Goal: Information Seeking & Learning: Learn about a topic

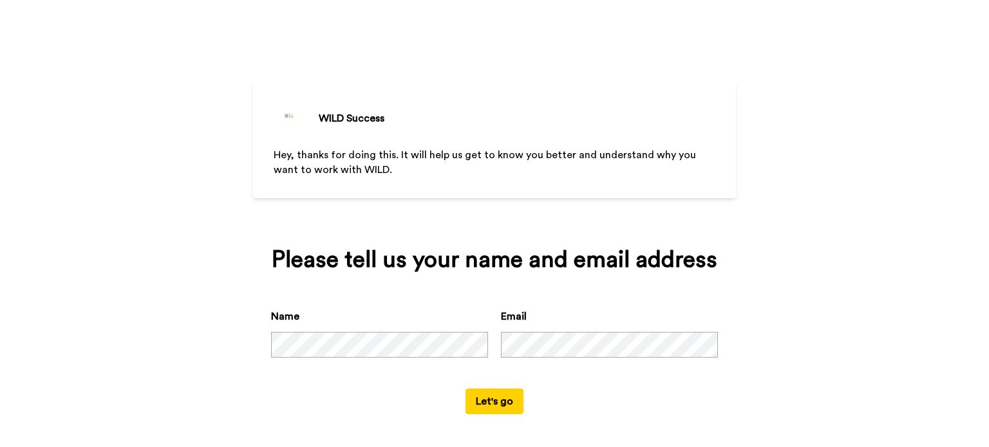
click at [498, 398] on button "Let's go" at bounding box center [494, 402] width 58 height 26
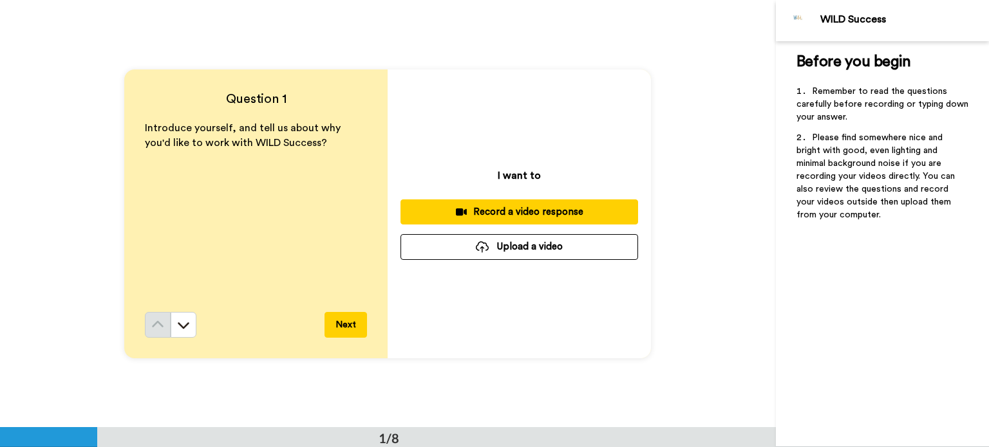
click at [335, 326] on button "Next" at bounding box center [345, 325] width 42 height 26
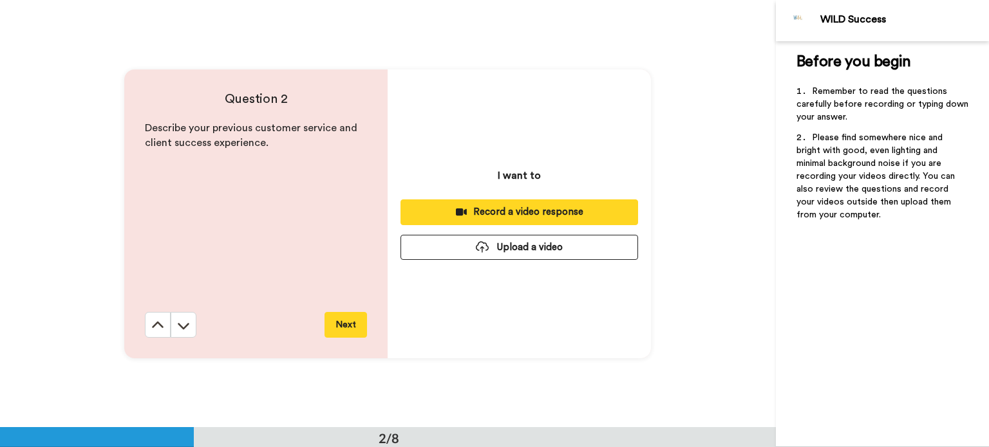
scroll to position [427, 0]
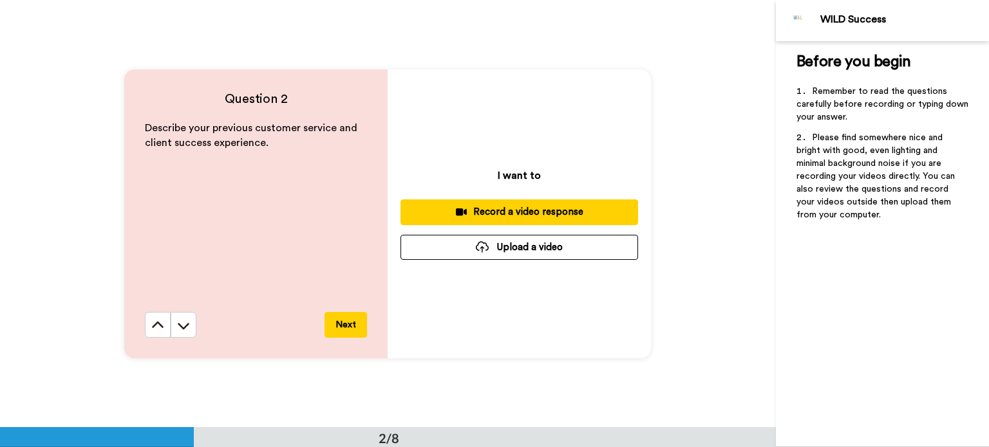
click at [346, 324] on button "Next" at bounding box center [345, 325] width 42 height 26
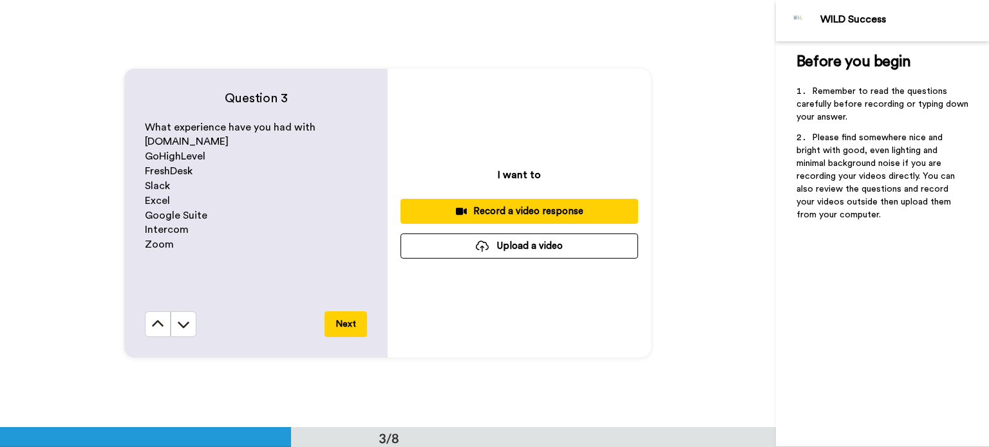
scroll to position [856, 0]
click at [345, 326] on button "Next" at bounding box center [345, 325] width 42 height 26
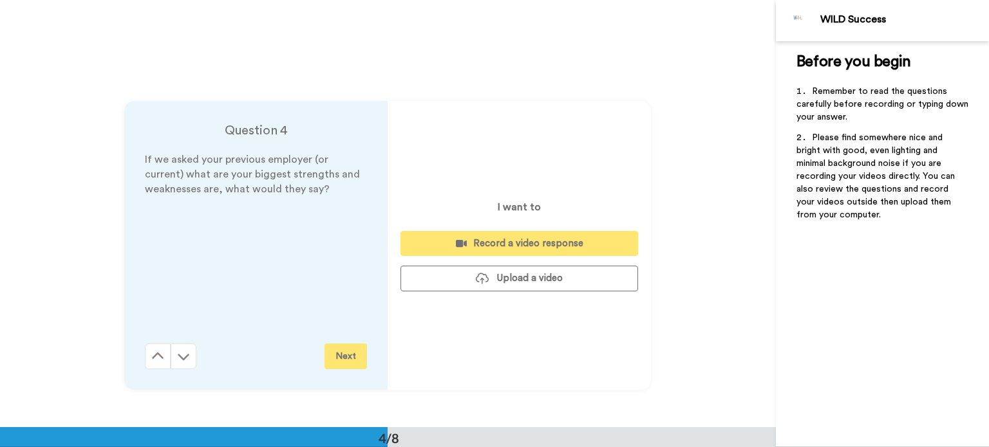
scroll to position [1284, 0]
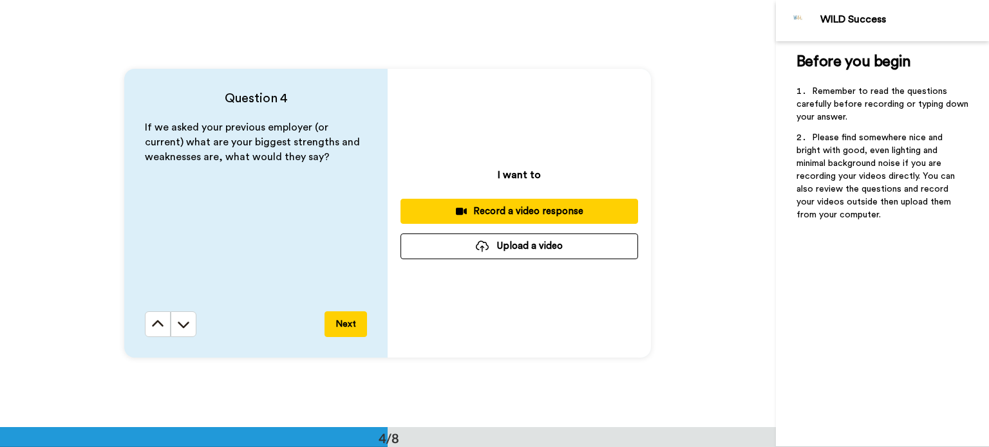
click at [345, 324] on button "Next" at bounding box center [345, 325] width 42 height 26
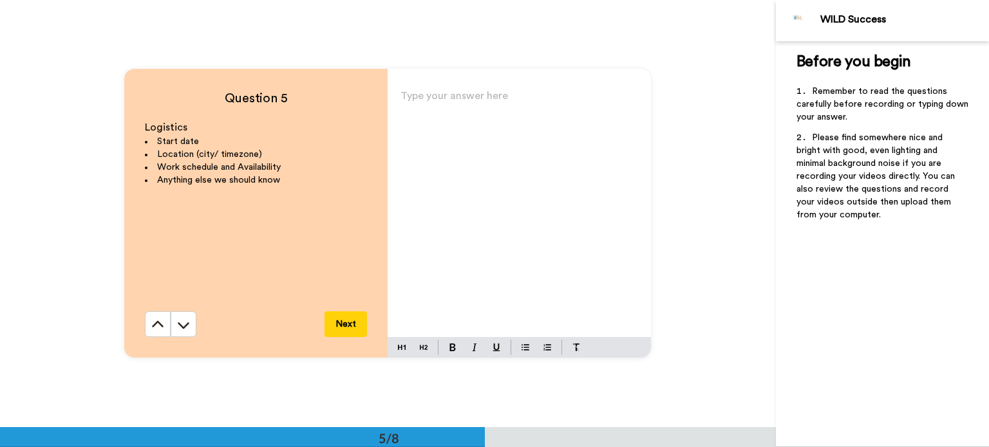
scroll to position [1712, 0]
click at [161, 334] on button at bounding box center [158, 324] width 26 height 26
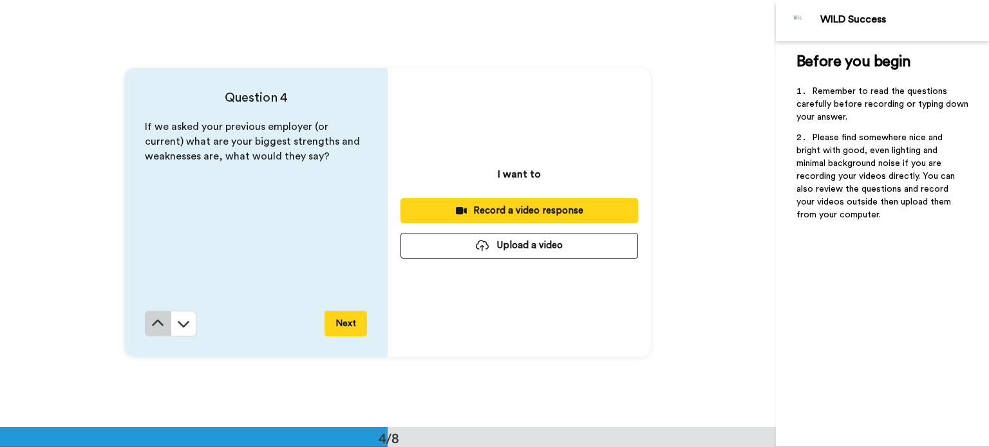
scroll to position [1284, 0]
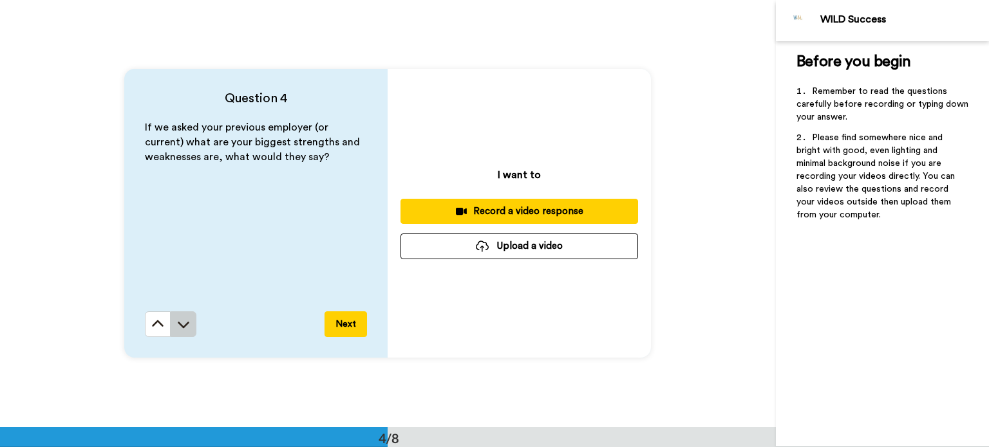
click at [178, 328] on icon at bounding box center [183, 324] width 13 height 13
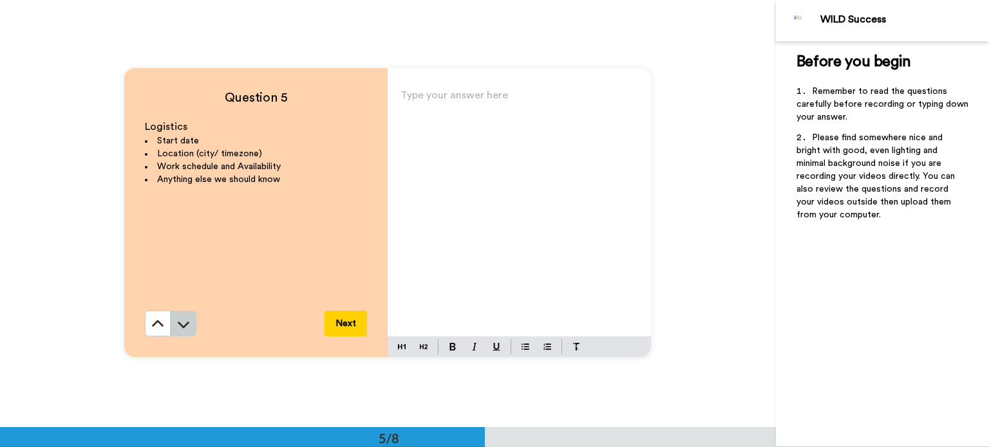
click at [178, 326] on icon at bounding box center [184, 325] width 12 height 6
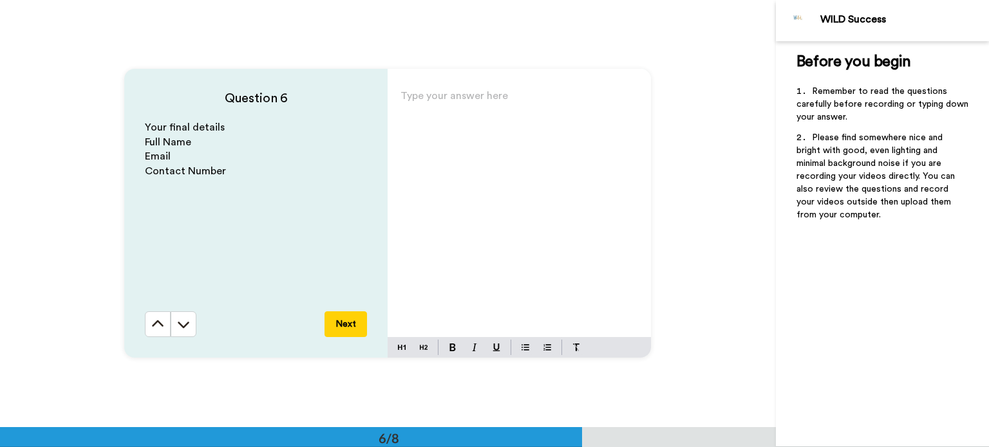
scroll to position [2140, 0]
click at [153, 318] on icon at bounding box center [157, 323] width 13 height 13
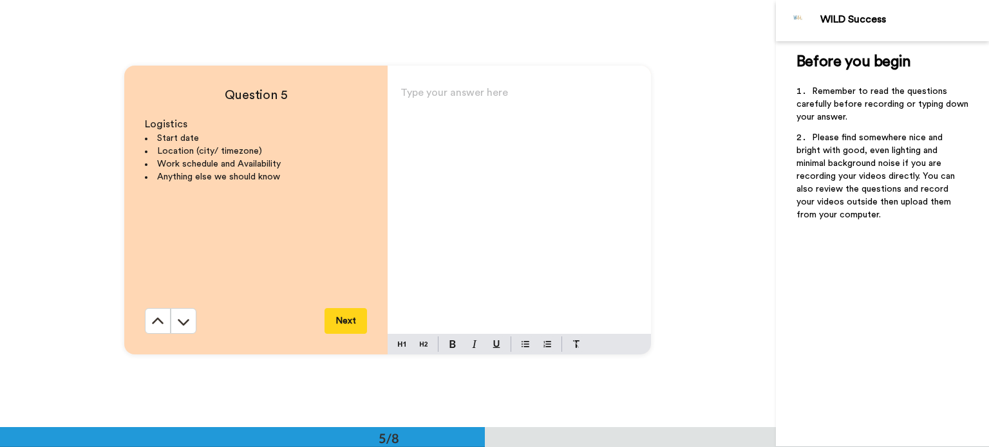
scroll to position [1712, 0]
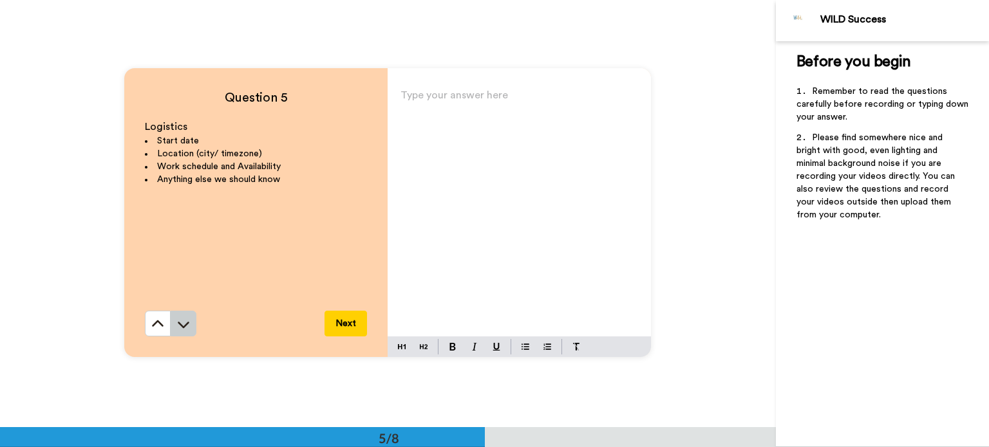
click at [173, 331] on button at bounding box center [184, 324] width 26 height 26
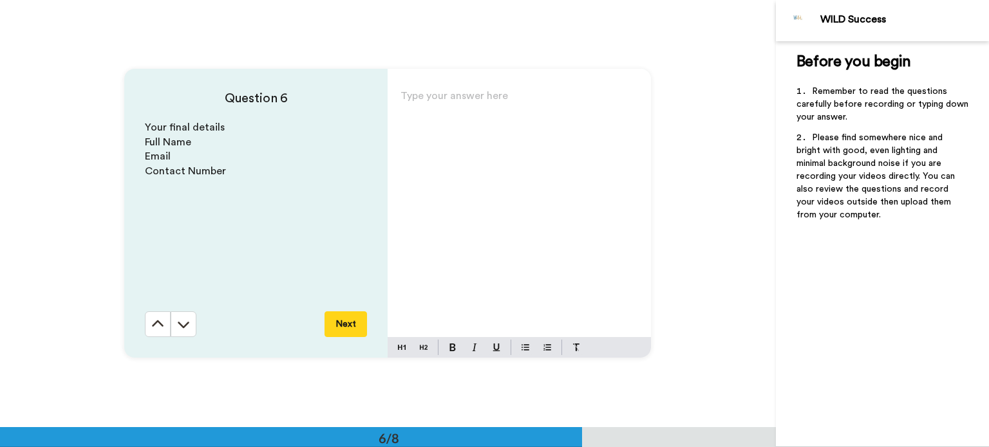
scroll to position [2140, 0]
click at [188, 326] on button at bounding box center [184, 324] width 26 height 26
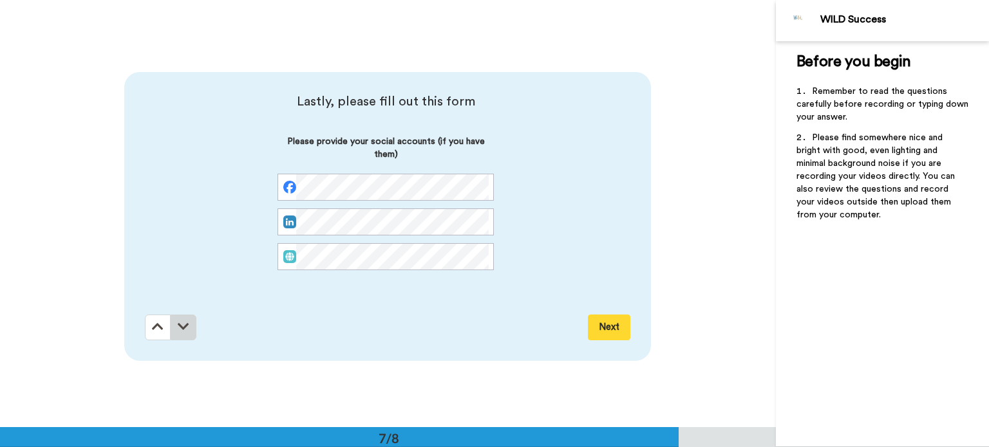
scroll to position [2567, 0]
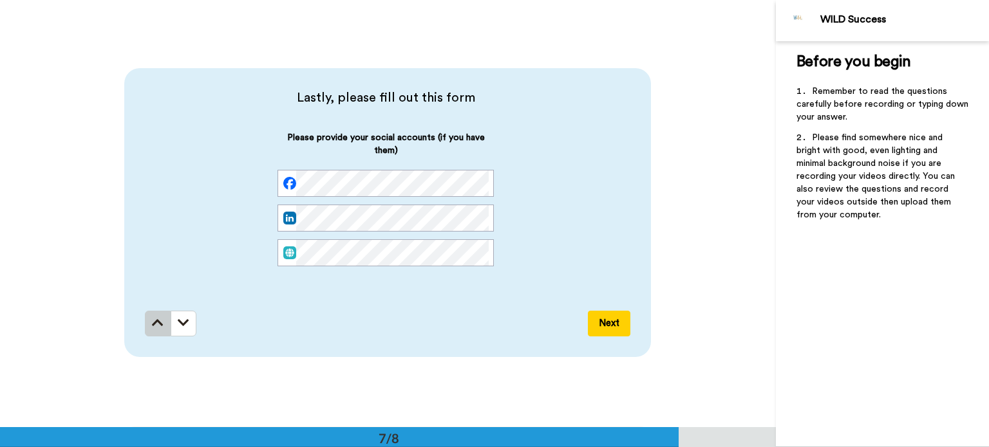
click at [145, 321] on button at bounding box center [158, 324] width 26 height 26
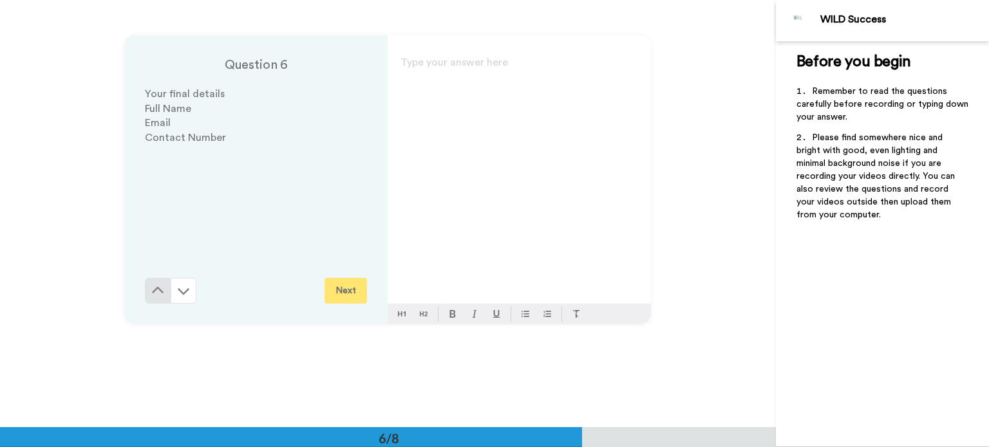
scroll to position [2140, 0]
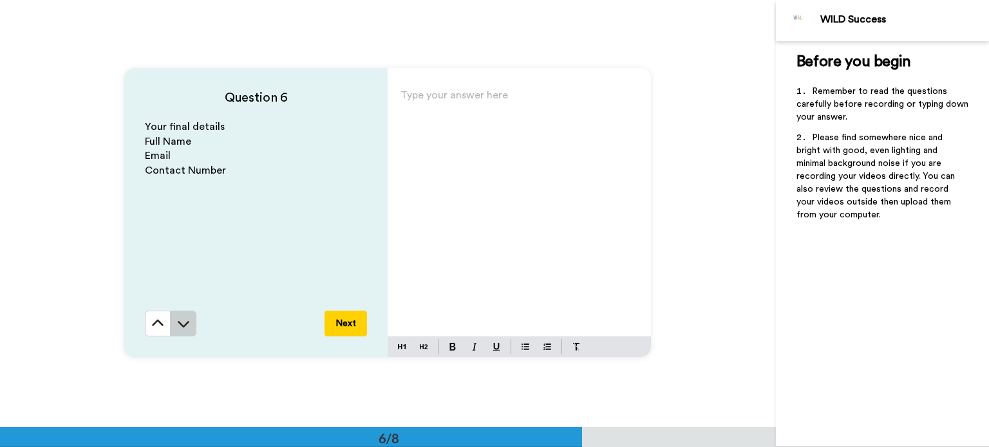
click at [182, 319] on icon at bounding box center [183, 323] width 13 height 13
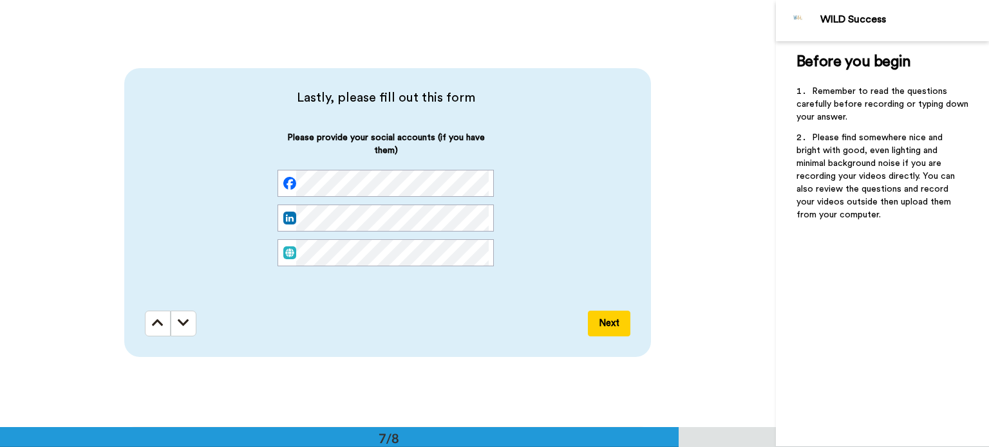
click at [182, 319] on icon at bounding box center [184, 323] width 12 height 13
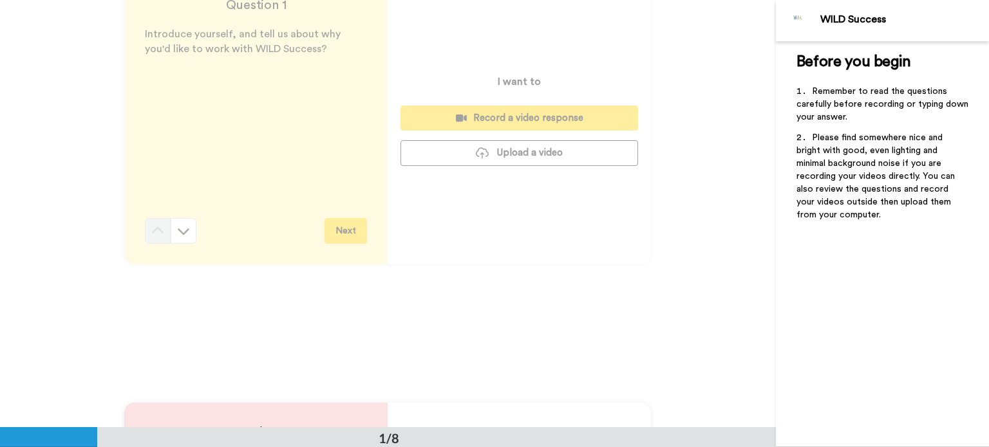
scroll to position [0, 0]
